Goal: Task Accomplishment & Management: Manage account settings

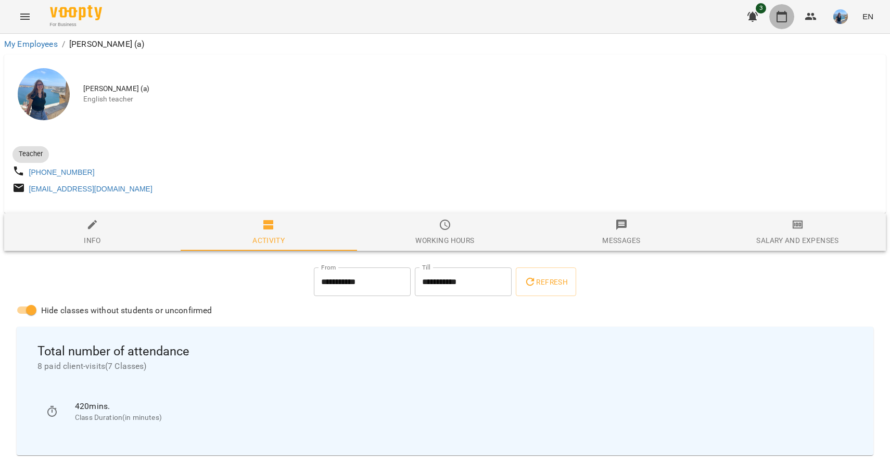
click at [778, 22] on icon "button" at bounding box center [781, 16] width 12 height 12
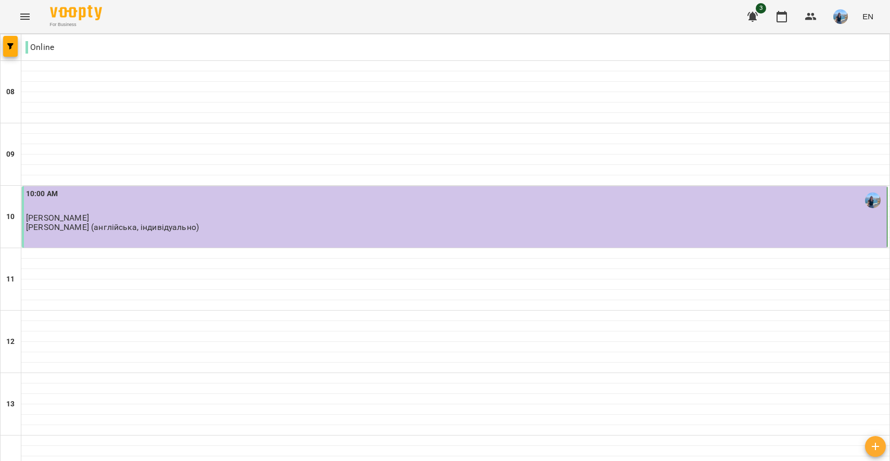
scroll to position [381, 0]
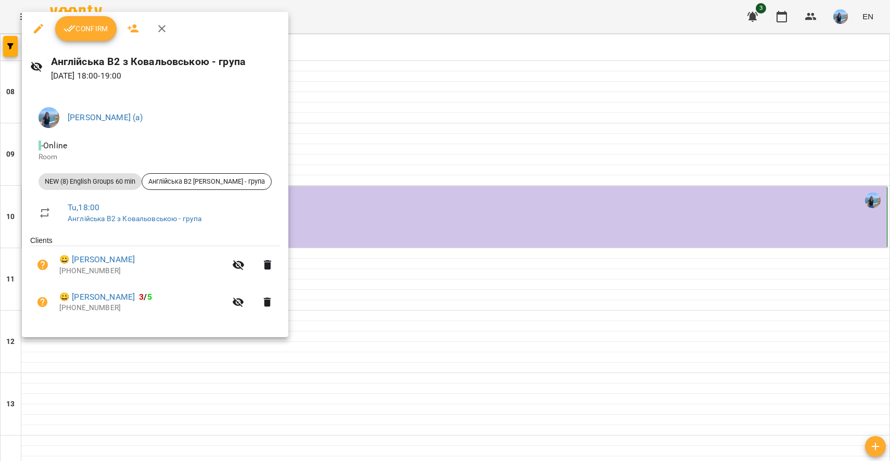
click at [94, 27] on span "Confirm" at bounding box center [85, 28] width 45 height 12
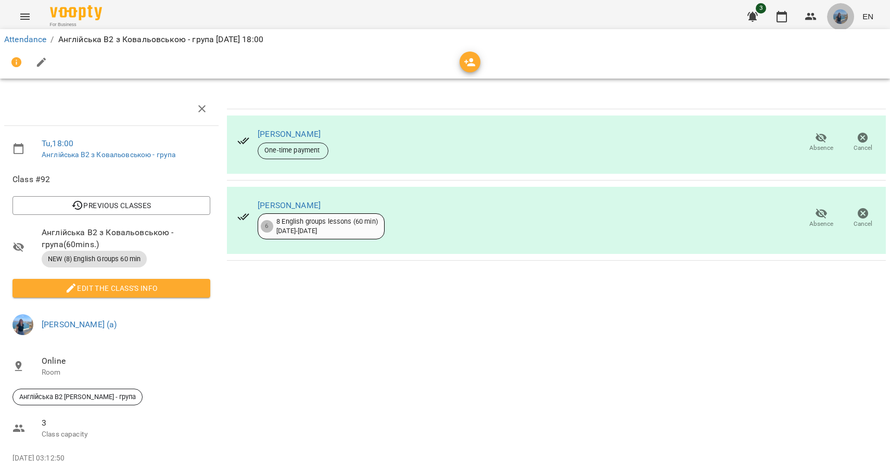
click at [842, 17] on img "button" at bounding box center [840, 16] width 15 height 15
click at [773, 36] on span "[PERSON_NAME] (а)" at bounding box center [741, 39] width 70 height 12
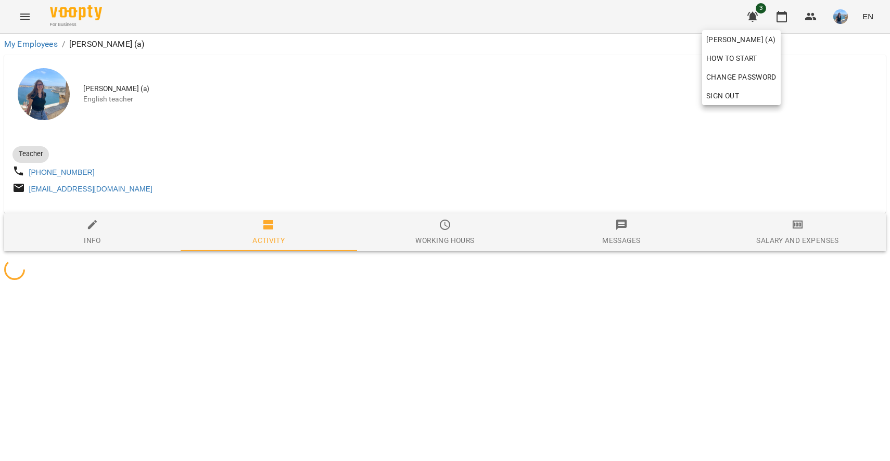
click at [663, 91] on div at bounding box center [445, 230] width 890 height 461
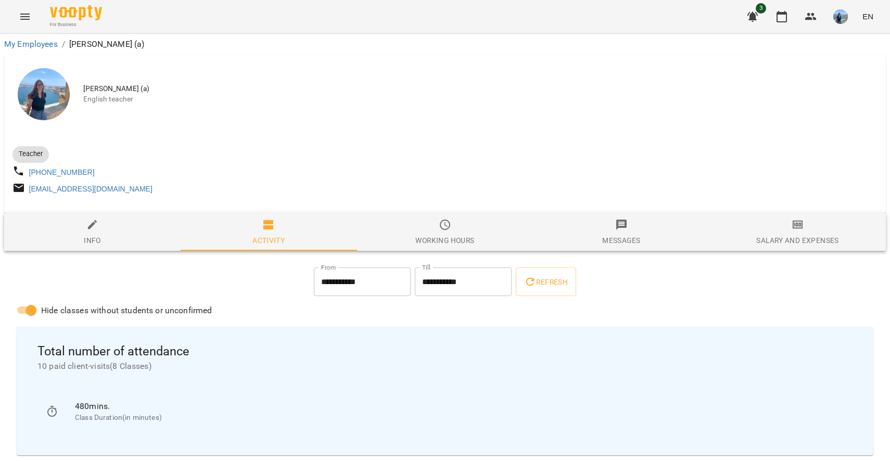
scroll to position [88, 0]
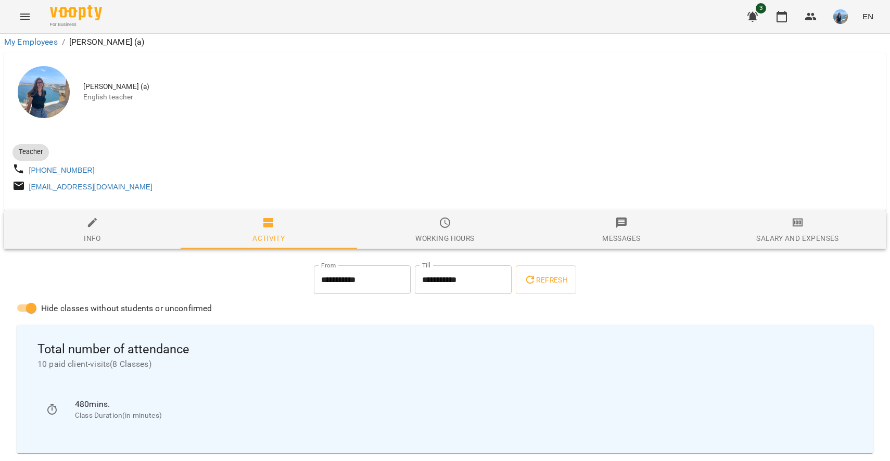
click at [547, 138] on div "Teacher [PHONE_NUMBER] [EMAIL_ADDRESS][DOMAIN_NAME]" at bounding box center [444, 167] width 869 height 59
